Goal: Consume media (video, audio)

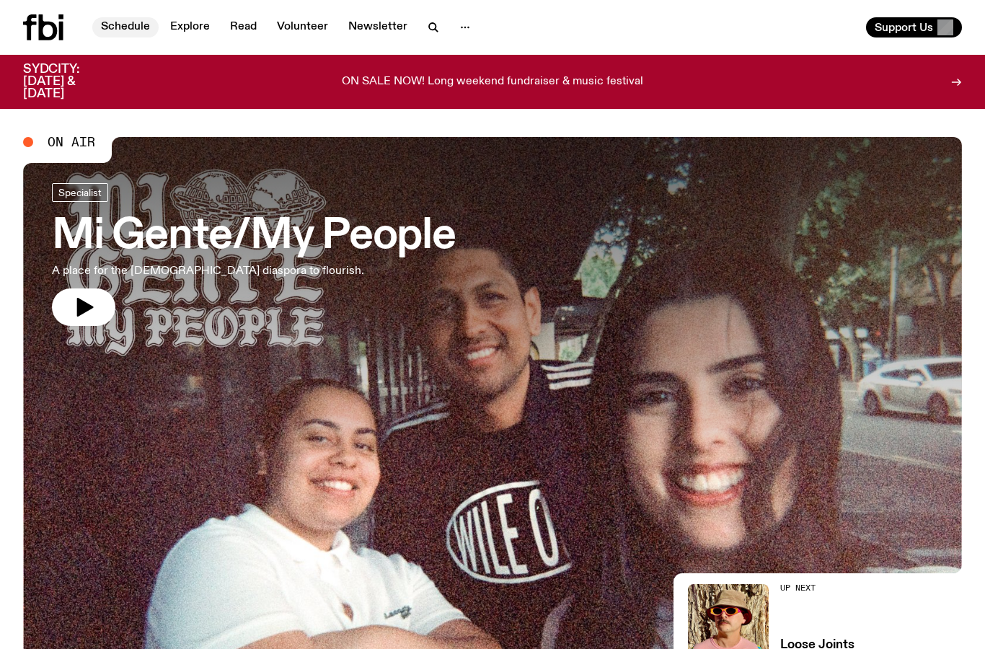
click at [134, 29] on link "Schedule" at bounding box center [125, 27] width 66 height 20
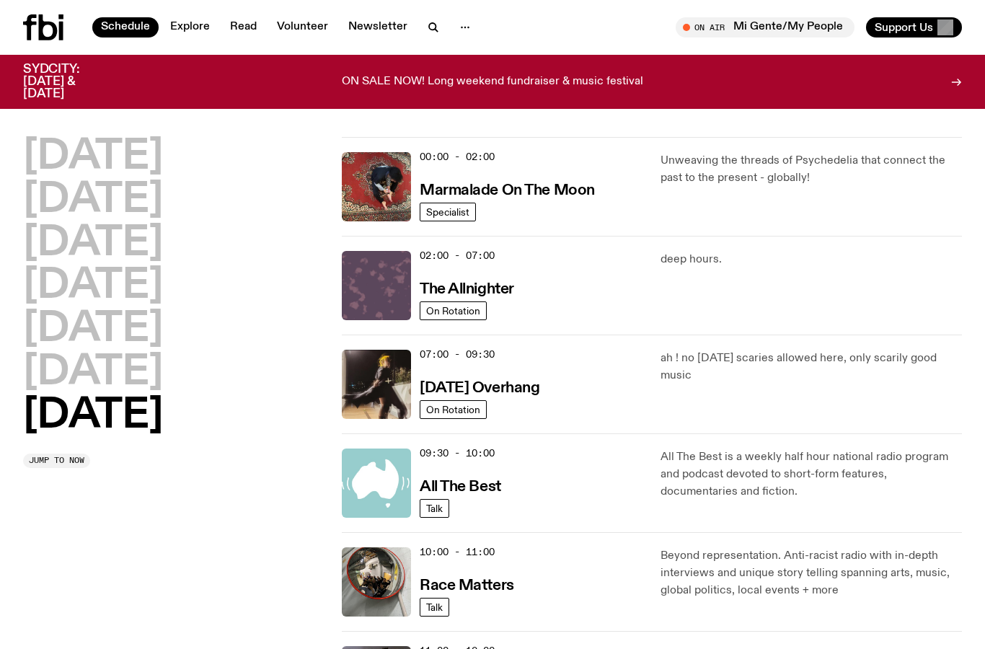
scroll to position [2, 0]
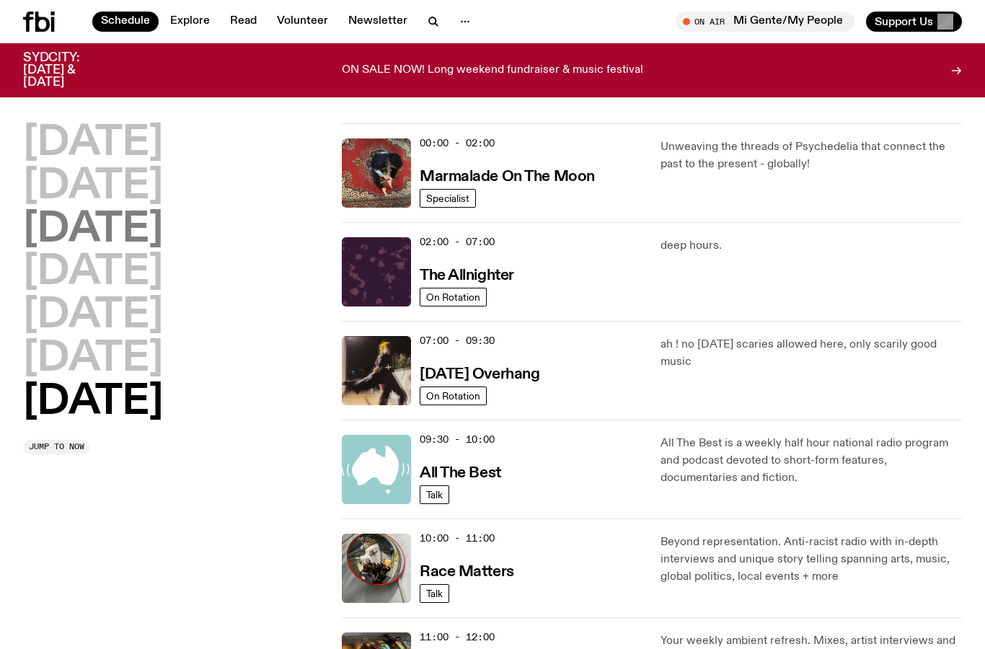
click at [163, 238] on h2 "[DATE]" at bounding box center [93, 230] width 140 height 40
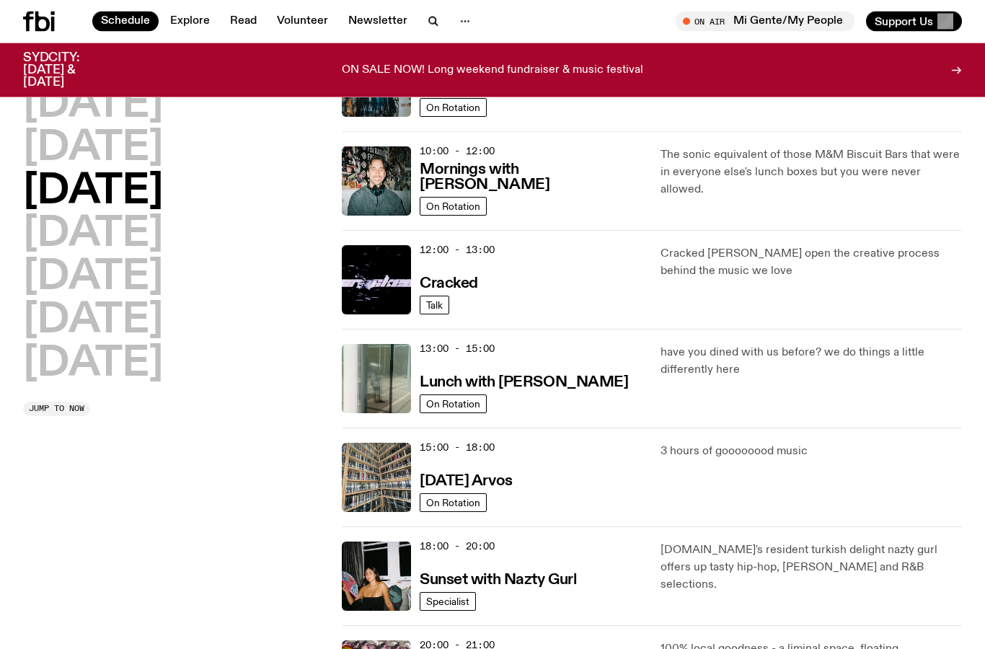
scroll to position [194, 0]
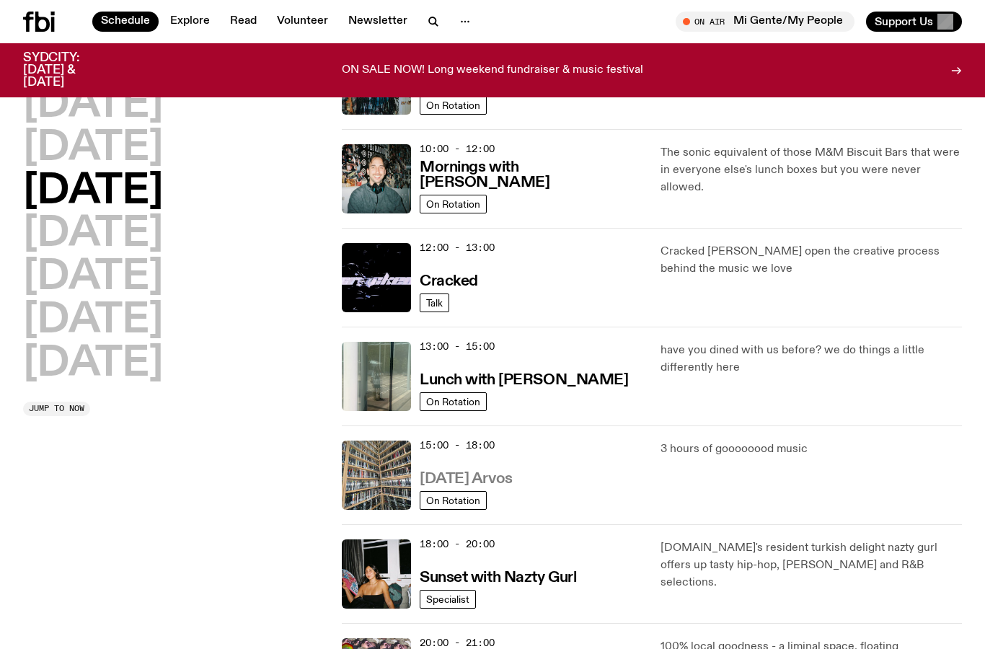
click at [513, 481] on h3 "[DATE] Arvos" at bounding box center [466, 479] width 93 height 15
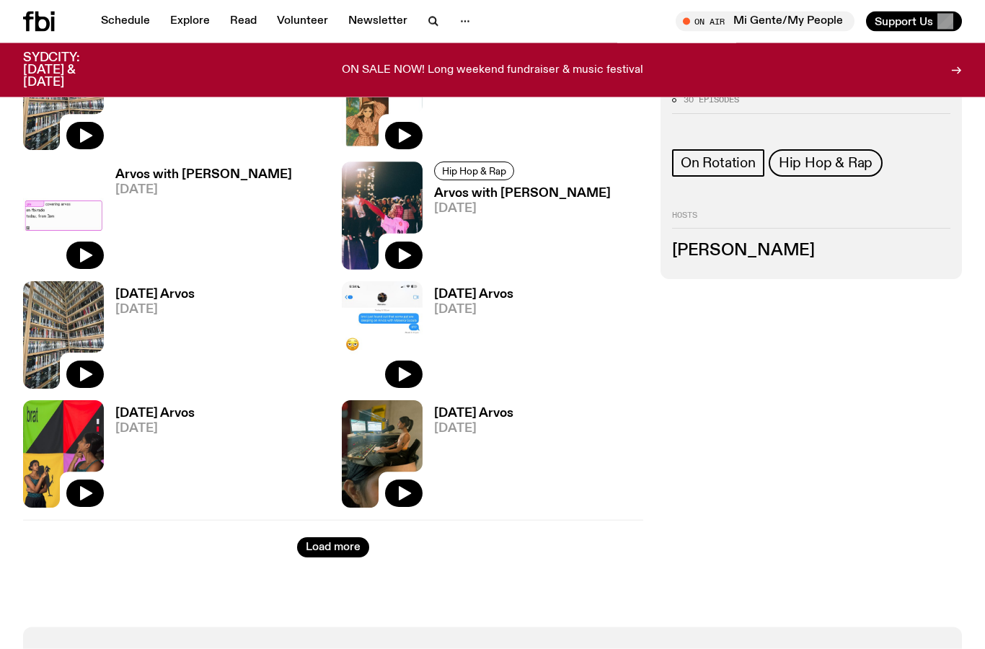
scroll to position [2069, 0]
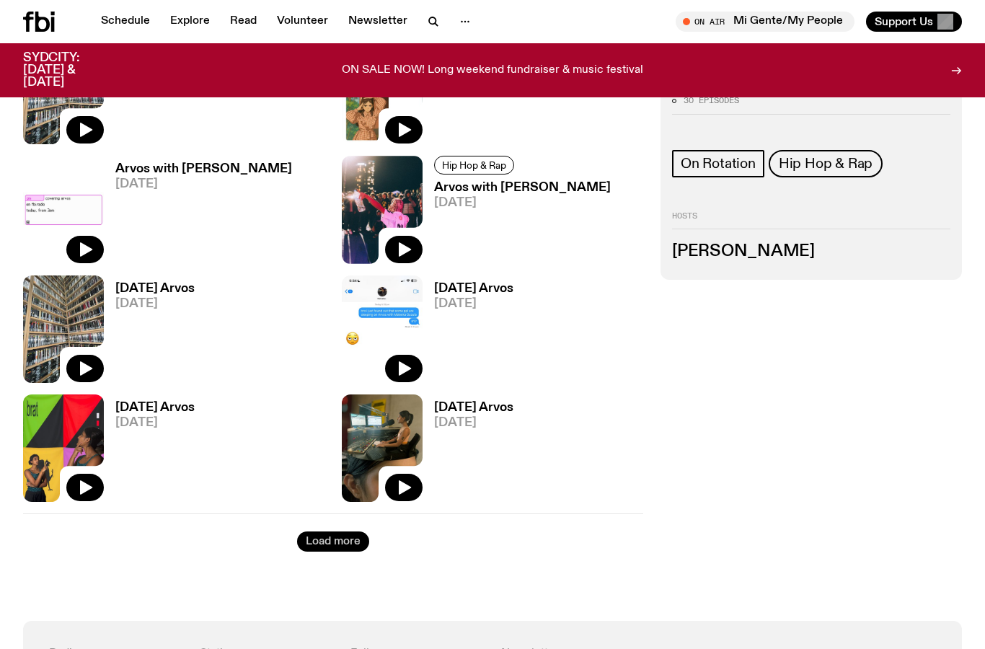
click at [356, 539] on button "Load more" at bounding box center [333, 542] width 72 height 20
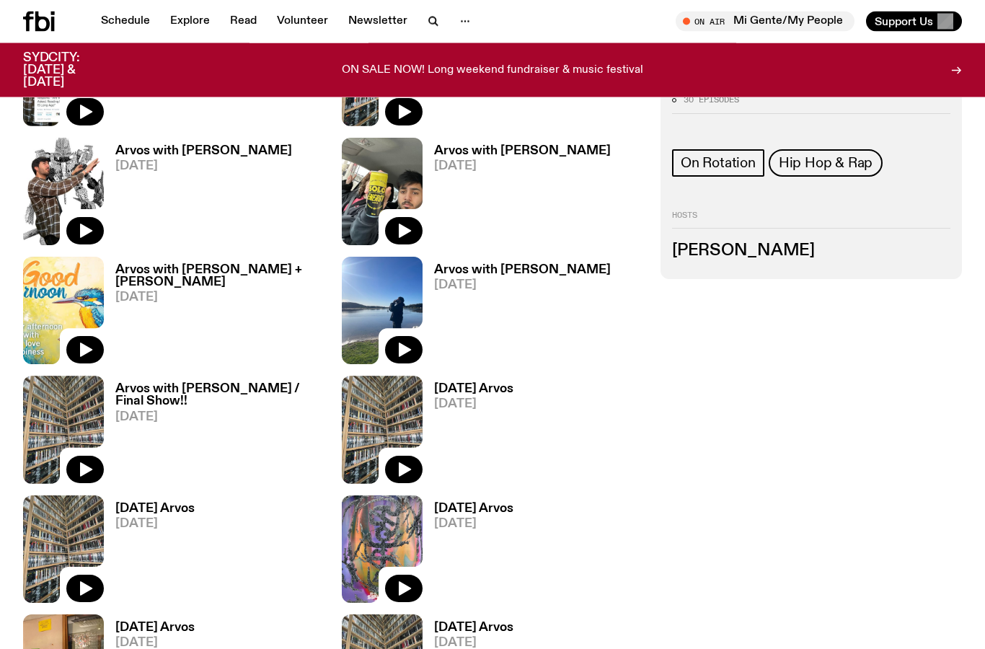
scroll to position [775, 0]
click at [255, 397] on h3 "Arvos with [PERSON_NAME] / Final Show!!" at bounding box center [219, 395] width 209 height 25
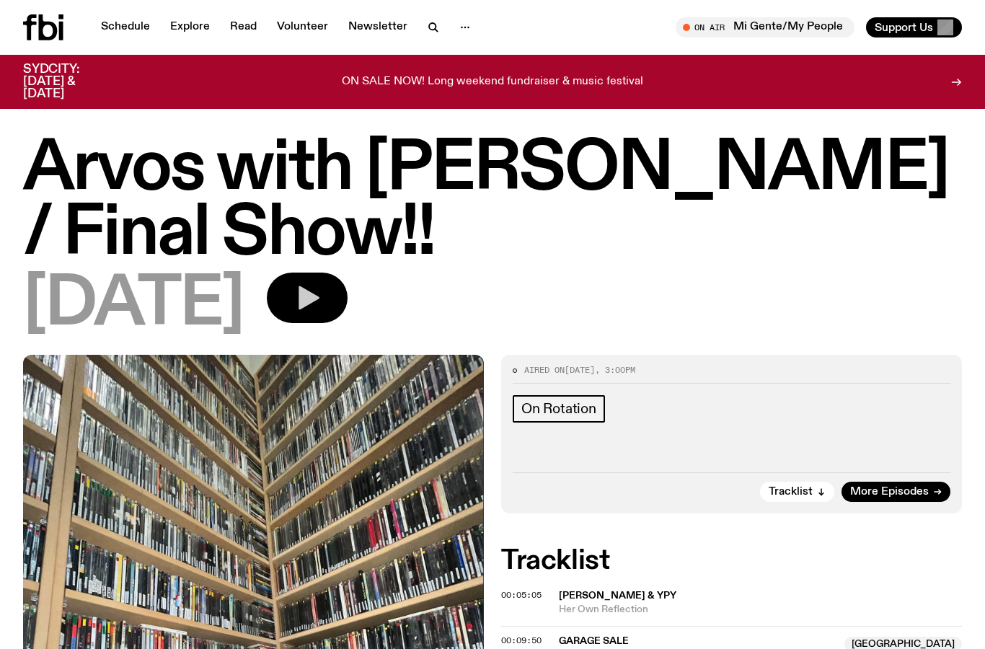
click at [320, 301] on icon "button" at bounding box center [309, 298] width 21 height 24
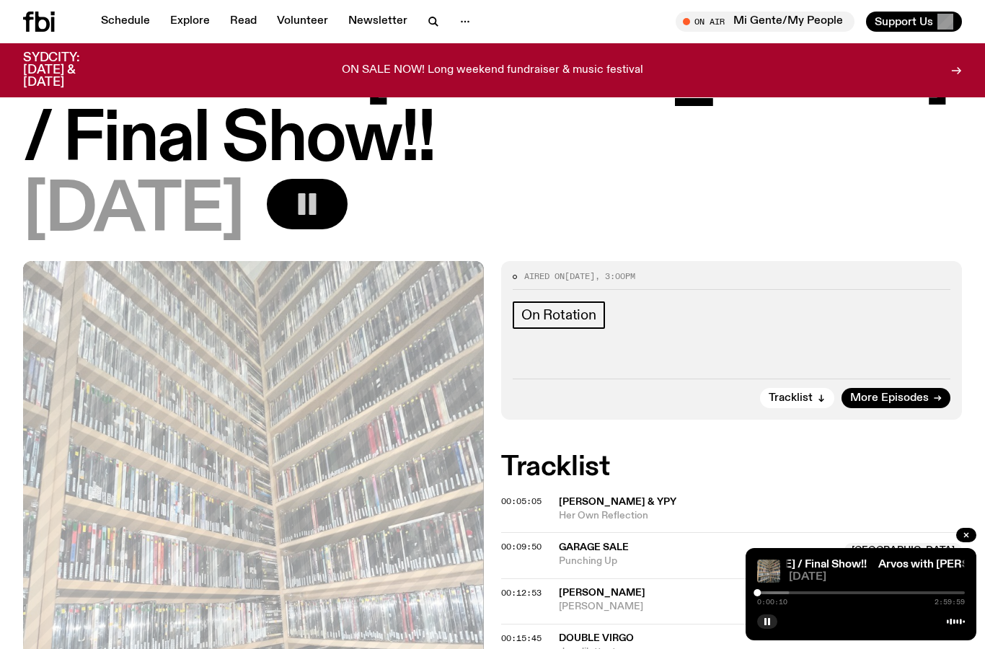
scroll to position [77, 0]
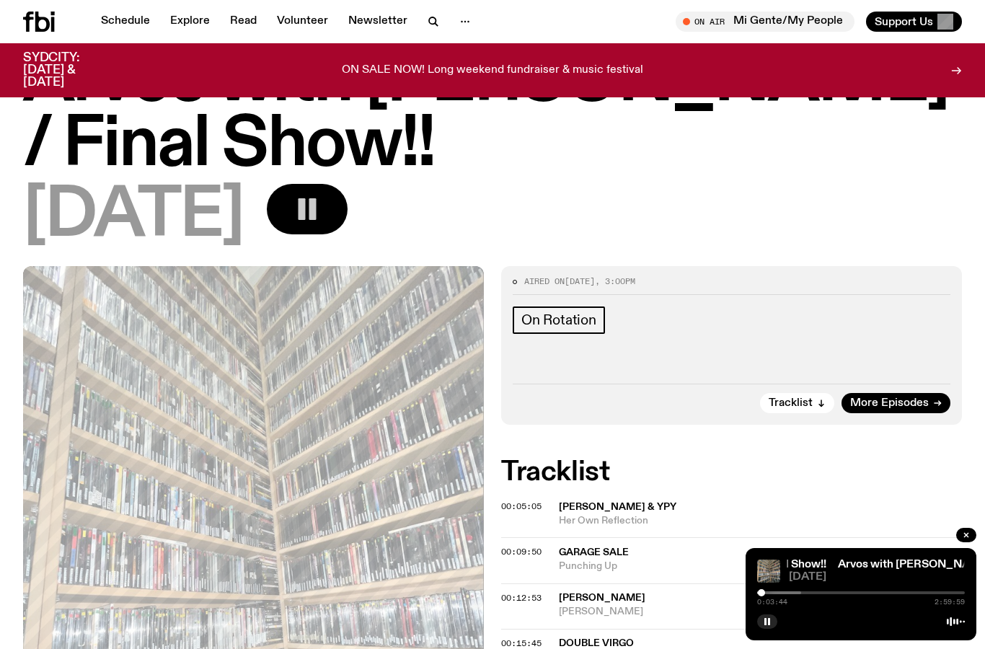
click at [762, 593] on div at bounding box center [761, 592] width 7 height 7
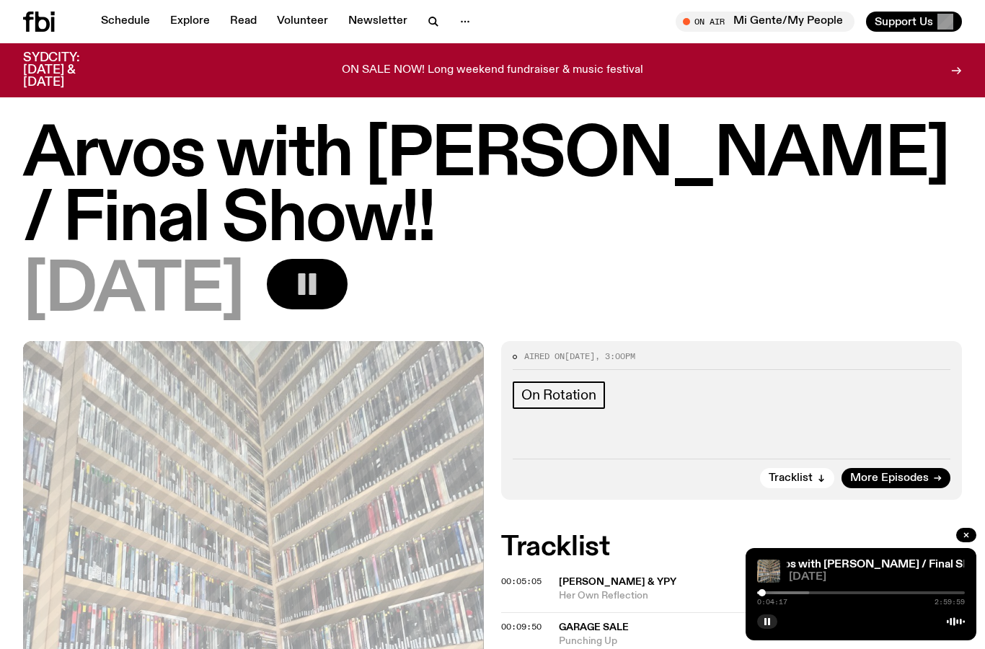
scroll to position [0, 0]
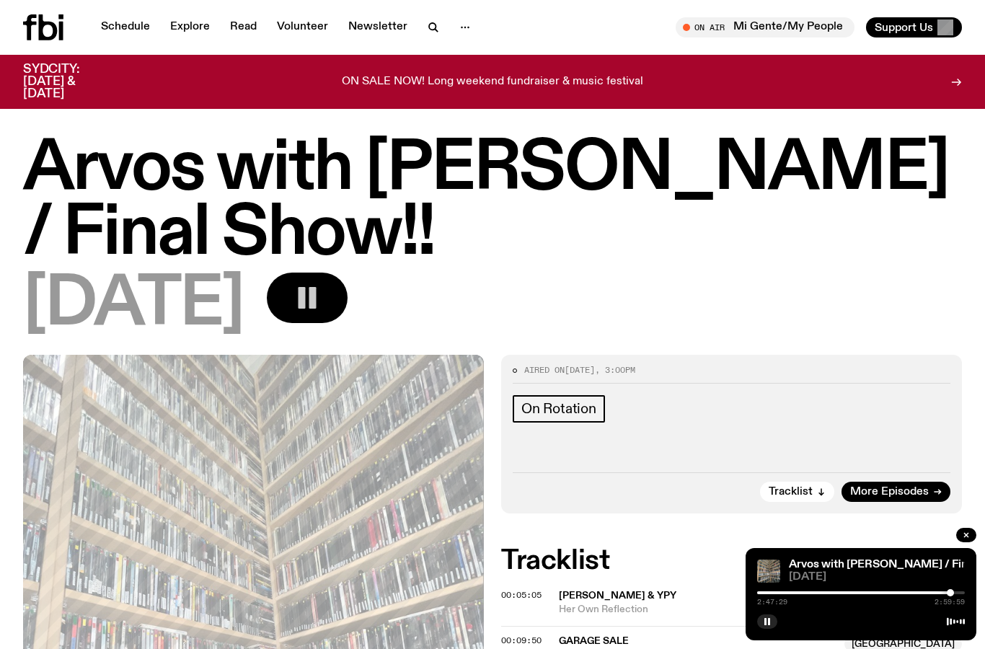
drag, startPoint x: 763, startPoint y: 592, endPoint x: 951, endPoint y: 591, distance: 188.2
click at [951, 591] on div at bounding box center [950, 592] width 7 height 7
click at [954, 591] on div at bounding box center [952, 592] width 7 height 7
click at [957, 592] on div at bounding box center [956, 592] width 7 height 7
click at [959, 592] on div at bounding box center [958, 592] width 7 height 7
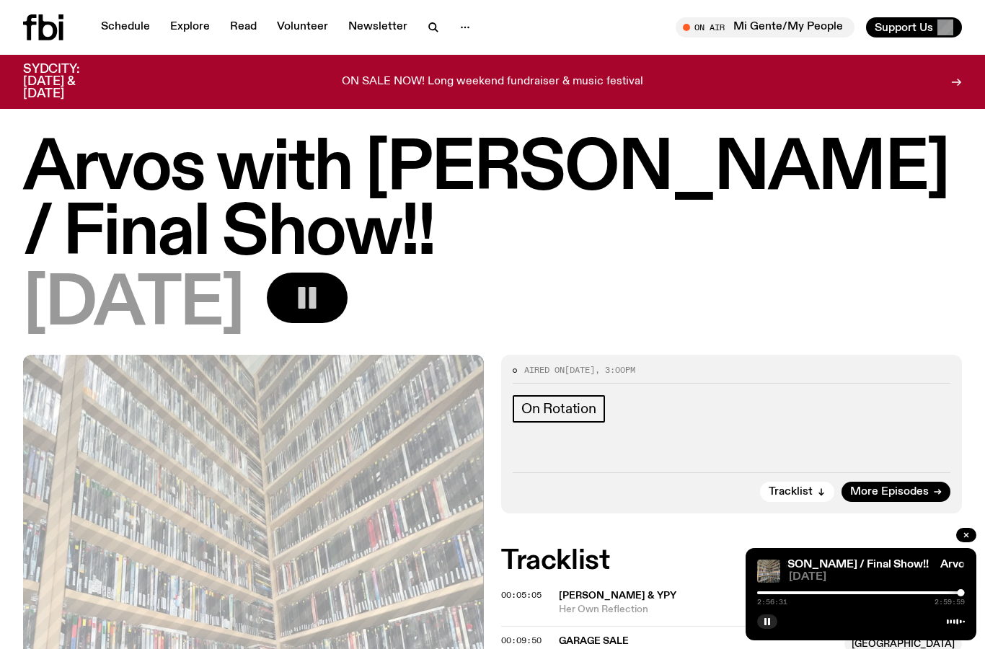
click at [0, 0] on html "Schedule Explore Read Volunteer Newsletter About Us Contact Champions of emergi…" at bounding box center [492, 324] width 985 height 649
click at [47, 31] on icon at bounding box center [43, 27] width 40 height 26
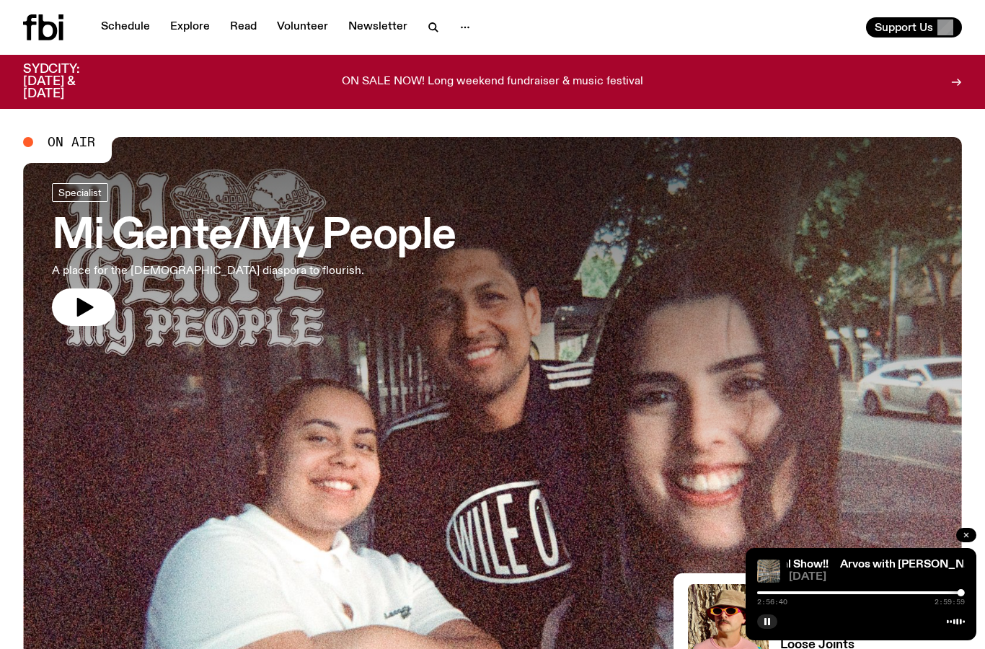
click at [966, 536] on icon "button" at bounding box center [966, 535] width 4 height 4
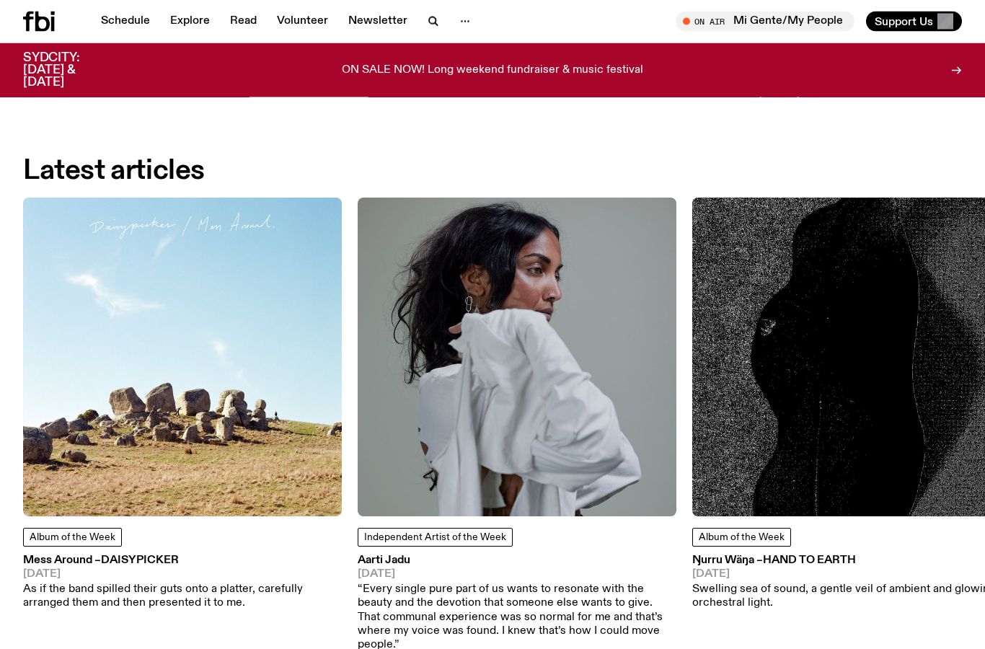
scroll to position [1647, 0]
